Goal: Complete application form

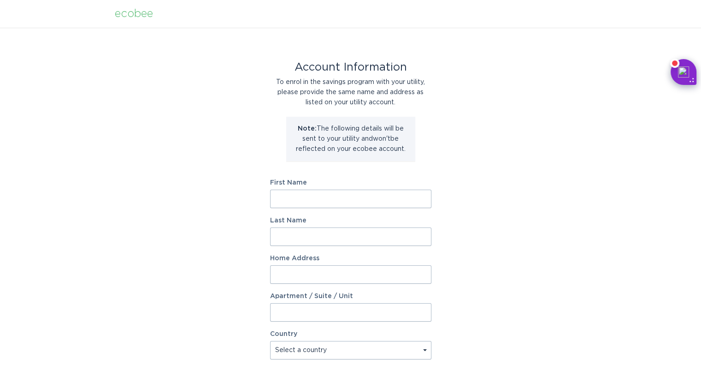
click at [399, 205] on input "First Name" at bounding box center [350, 198] width 161 height 18
type input "Sangwon"
type input "Park"
type input "[STREET_ADDRESS]"
type input "Unit B"
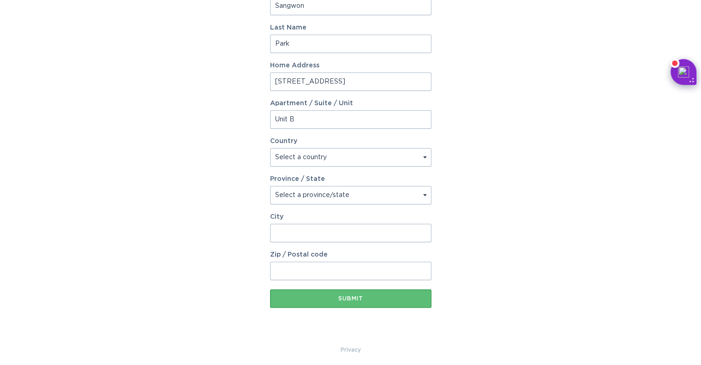
scroll to position [193, 0]
click at [421, 162] on select "Select a country [GEOGRAPHIC_DATA] [GEOGRAPHIC_DATA]" at bounding box center [350, 156] width 161 height 18
select select "US"
click at [270, 147] on select "Select a country [GEOGRAPHIC_DATA] [GEOGRAPHIC_DATA]" at bounding box center [350, 156] width 161 height 18
click at [367, 194] on select "Select a province/state [US_STATE] [US_STATE] [US_STATE] [US_STATE] [US_STATE] …" at bounding box center [350, 194] width 161 height 18
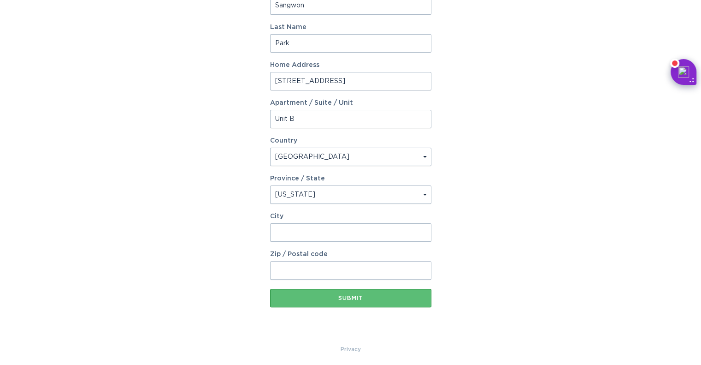
click at [270, 185] on select "Select a province/state [US_STATE] [US_STATE] [US_STATE] [US_STATE] [US_STATE] …" at bounding box center [350, 194] width 161 height 18
click at [355, 188] on select "Select a province/state [US_STATE] [US_STATE] [US_STATE] [US_STATE] [US_STATE] …" at bounding box center [350, 194] width 161 height 18
select select "MN"
click at [270, 185] on select "Select a province/state [US_STATE] [US_STATE] [US_STATE] [US_STATE] [US_STATE] …" at bounding box center [350, 194] width 161 height 18
click at [332, 232] on input "City" at bounding box center [350, 232] width 161 height 18
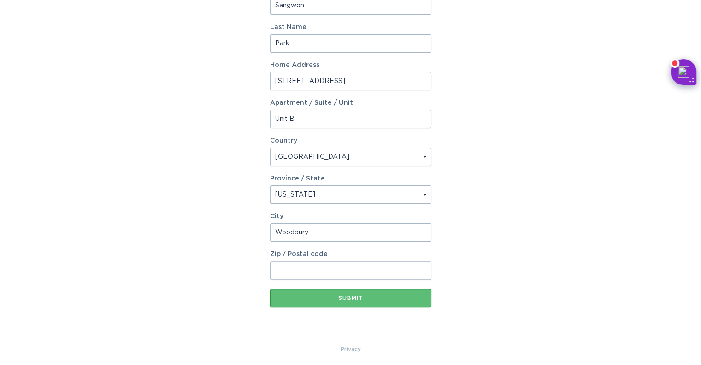
type input "Woodbury"
type input "55129"
click at [336, 293] on button "Submit" at bounding box center [350, 297] width 161 height 18
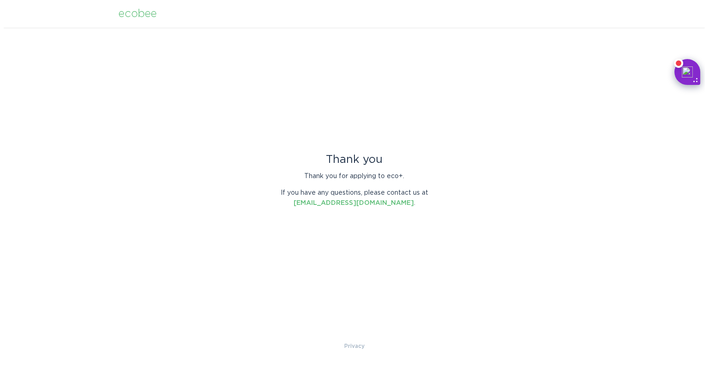
scroll to position [0, 0]
